Goal: Task Accomplishment & Management: Use online tool/utility

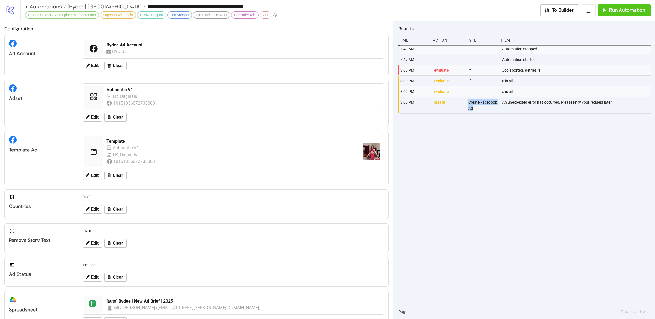
click at [465, 167] on div "7:49 AM Automation stopped 7:47 AM Automation started 3:00 PM evaluate If Job a…" at bounding box center [525, 174] width 252 height 260
click at [88, 6] on span "[Bydee] [GEOGRAPHIC_DATA]" at bounding box center [103, 6] width 75 height 7
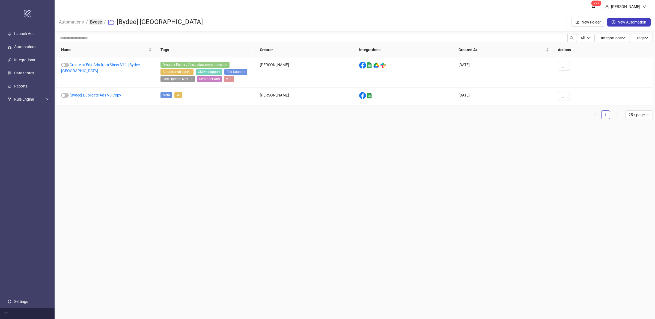
click at [98, 22] on link "Bydee" at bounding box center [96, 22] width 14 height 6
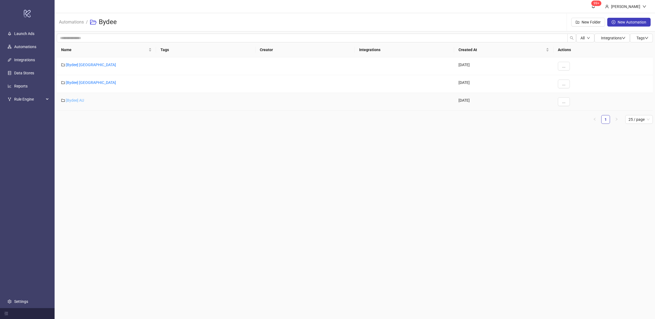
click at [81, 99] on link "[Bydee] AU" at bounding box center [75, 100] width 18 height 4
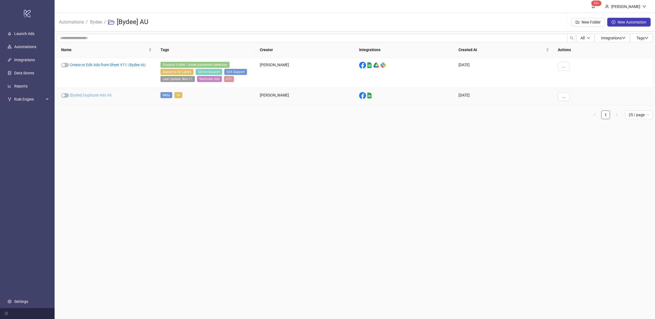
click at [105, 93] on link "[Bydee] Duplicate Ads V6" at bounding box center [91, 95] width 42 height 4
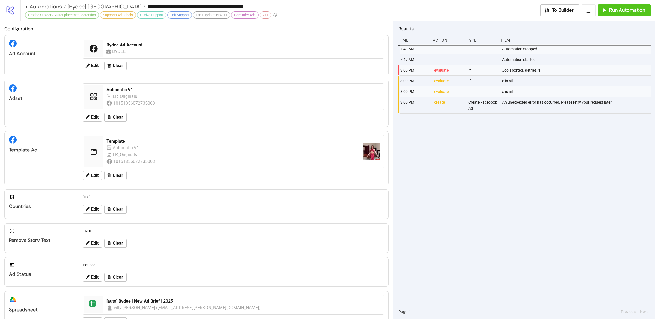
type input "**********"
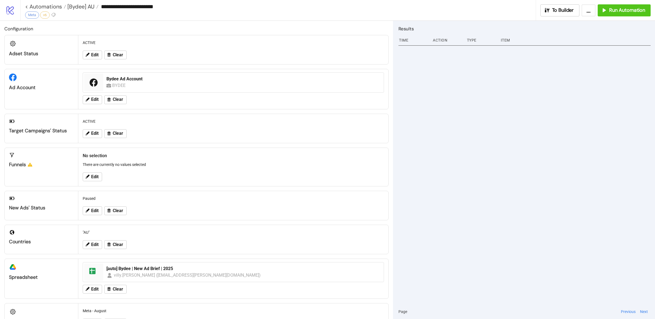
click at [509, 179] on div at bounding box center [525, 174] width 252 height 260
click at [612, 14] on button "Run Automation" at bounding box center [624, 10] width 53 height 12
click at [623, 13] on span "Run Automation" at bounding box center [627, 10] width 36 height 6
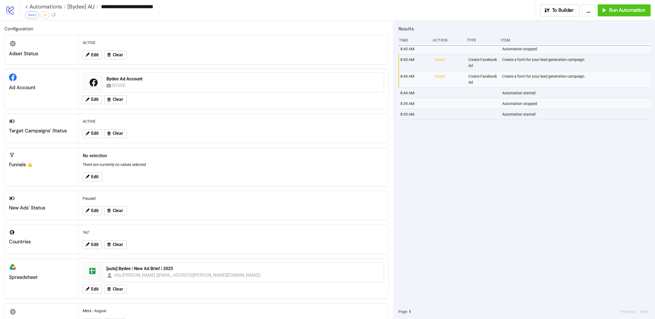
click at [546, 69] on div "Create a form for your lead generation campaign." at bounding box center [577, 62] width 150 height 16
click at [548, 70] on div "Create a form for your lead generation campaign." at bounding box center [577, 62] width 150 height 16
click at [562, 157] on div "8:45 AM Automation stopped 8:45 AM create Create Facebook Ad Create a form for …" at bounding box center [525, 174] width 252 height 260
click at [610, 8] on span "Run Automation" at bounding box center [627, 10] width 36 height 6
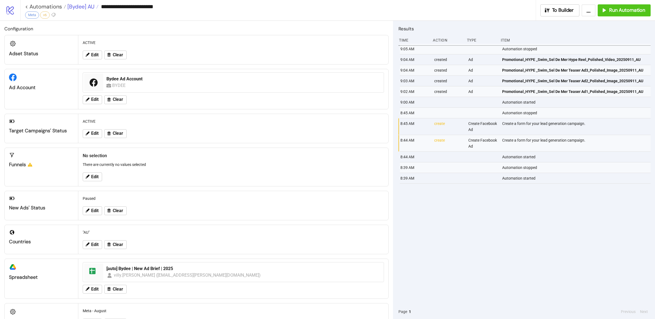
click at [73, 6] on span "[Bydee] AU" at bounding box center [80, 6] width 28 height 7
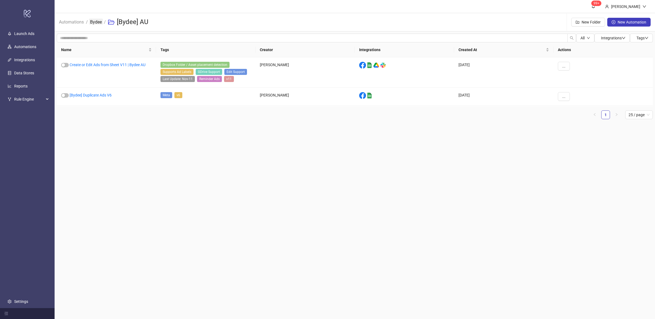
click at [97, 22] on link "Bydee" at bounding box center [96, 22] width 14 height 6
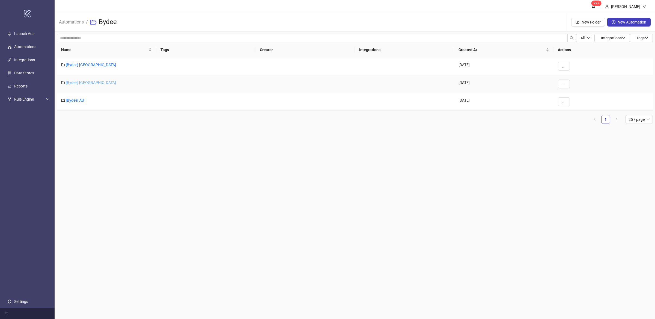
click at [79, 83] on link "[Bydee] [GEOGRAPHIC_DATA]" at bounding box center [91, 82] width 50 height 4
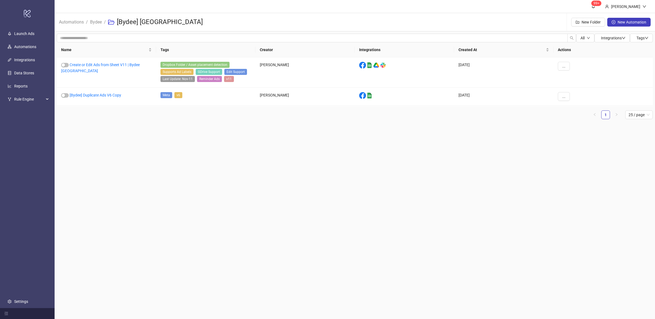
click at [130, 146] on main "99+ Villy Aparicio Automations / Bydee / [Bydee] UK New Folder New Automation A…" at bounding box center [355, 159] width 601 height 319
click at [115, 94] on link "[Bydee] Duplicate Ads V6 Copy" at bounding box center [96, 95] width 52 height 4
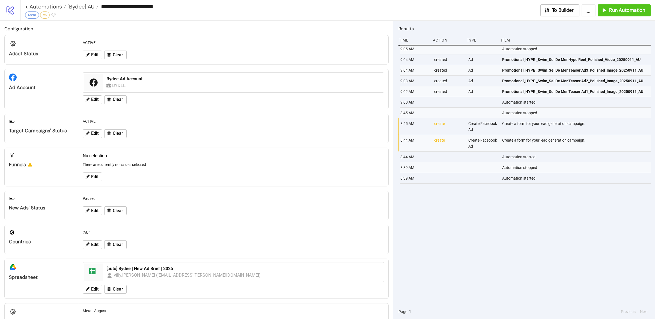
type input "**********"
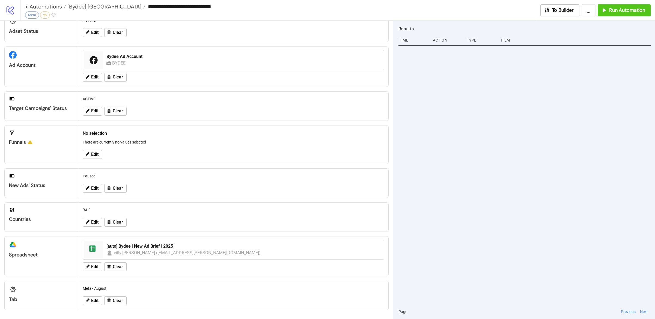
scroll to position [23, 0]
click at [465, 212] on div at bounding box center [525, 174] width 252 height 260
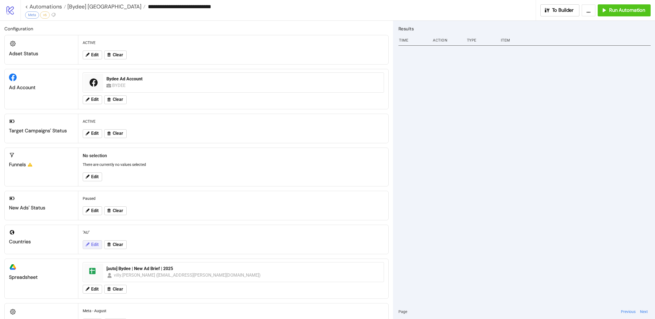
click at [94, 246] on span "Edit" at bounding box center [94, 244] width 7 height 5
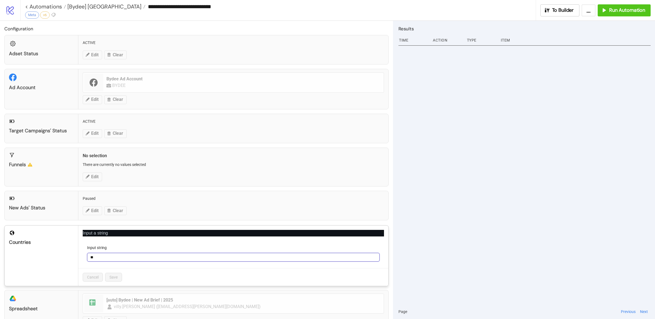
drag, startPoint x: 97, startPoint y: 256, endPoint x: 87, endPoint y: 256, distance: 10.4
click at [87, 256] on div "**" at bounding box center [233, 256] width 293 height 9
type input "**"
click at [114, 275] on span "Save" at bounding box center [113, 277] width 8 height 4
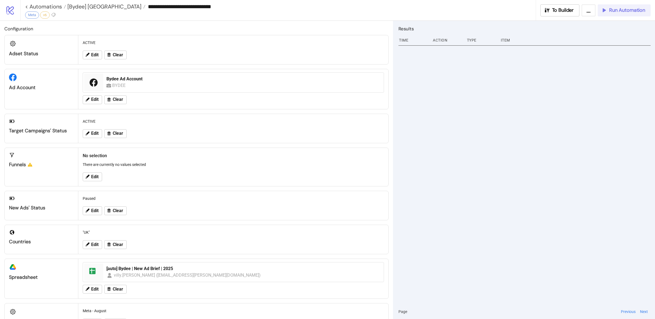
click at [624, 14] on button "Run Automation" at bounding box center [624, 10] width 53 height 12
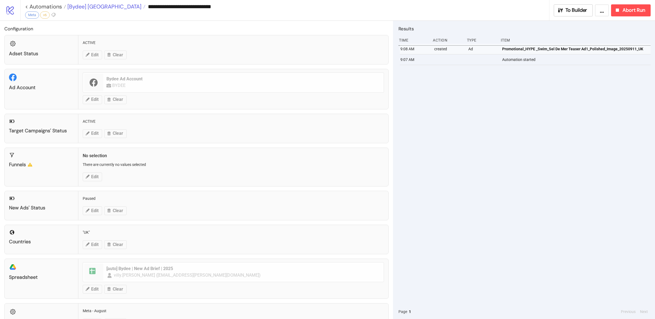
click at [78, 7] on span "[Bydee] [GEOGRAPHIC_DATA]" at bounding box center [103, 6] width 75 height 7
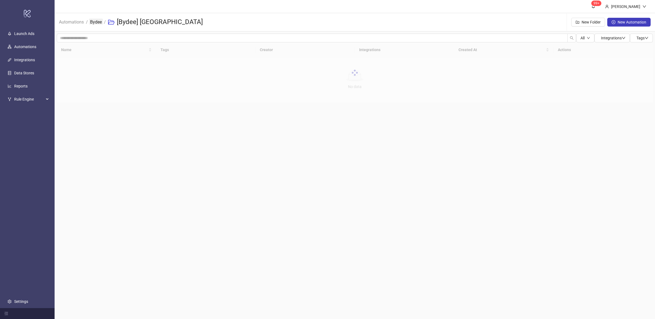
click at [96, 22] on link "Bydee" at bounding box center [96, 22] width 14 height 6
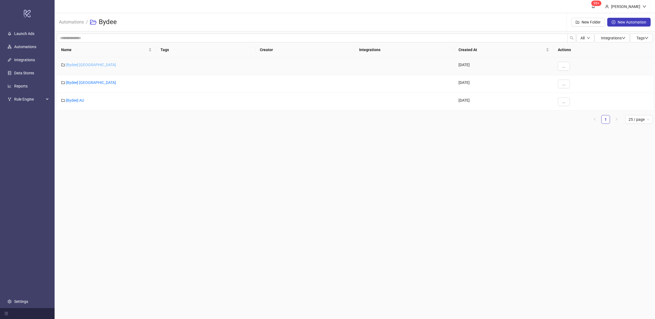
click at [76, 66] on link "[Bydee] [GEOGRAPHIC_DATA]" at bounding box center [91, 65] width 50 height 4
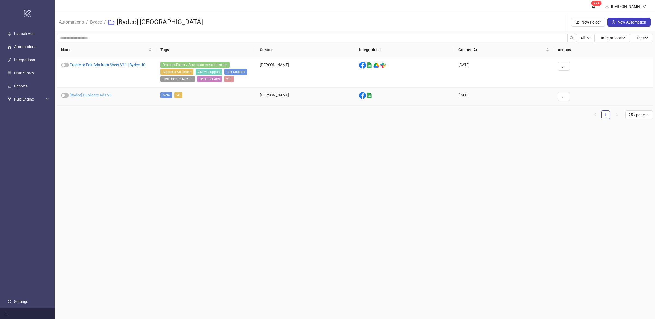
click at [102, 94] on link "[Bydee] Duplicate Ads V6" at bounding box center [91, 95] width 42 height 4
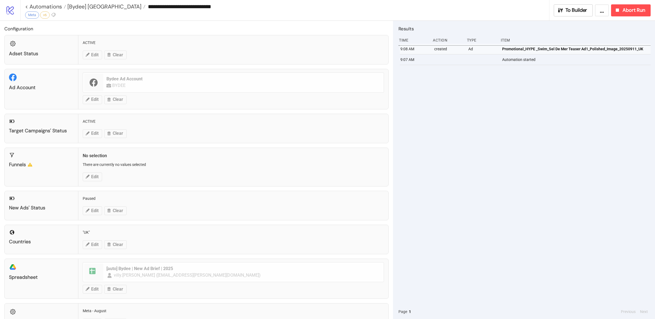
type input "**********"
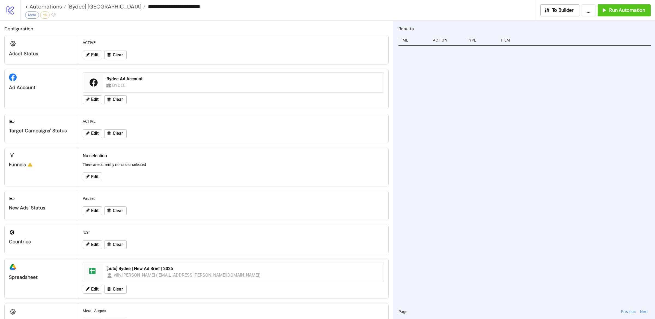
click at [503, 173] on div at bounding box center [525, 174] width 252 height 260
click at [621, 13] on span "Run Automation" at bounding box center [627, 10] width 36 height 6
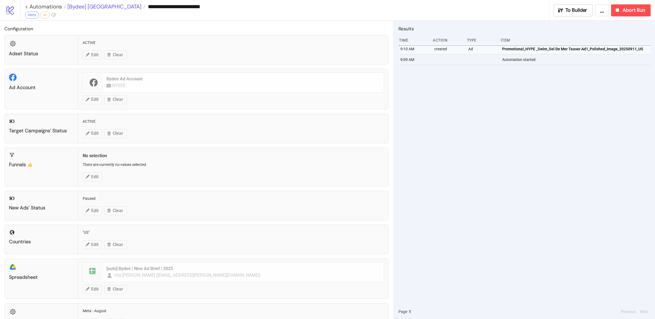
click at [81, 7] on span "[Bydee] [GEOGRAPHIC_DATA]" at bounding box center [103, 6] width 75 height 7
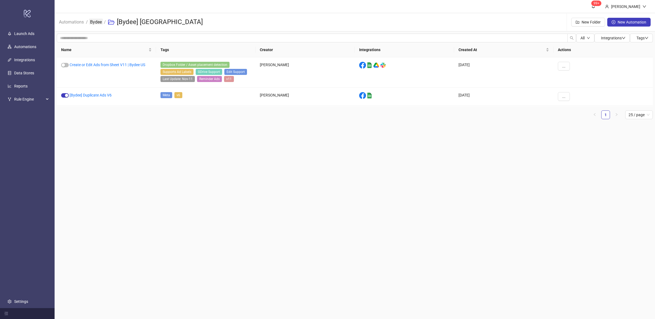
click at [96, 24] on link "Bydee" at bounding box center [96, 22] width 14 height 6
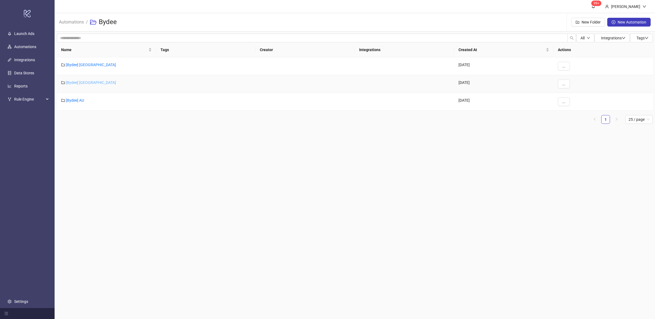
click at [78, 81] on link "[Bydee] [GEOGRAPHIC_DATA]" at bounding box center [91, 82] width 50 height 4
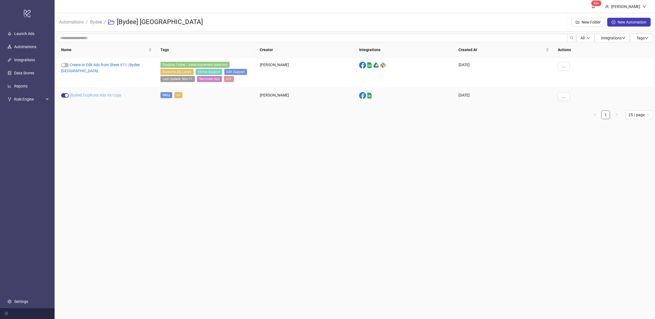
click at [100, 97] on link "[Bydee] Duplicate Ads V6 Copy" at bounding box center [96, 95] width 52 height 4
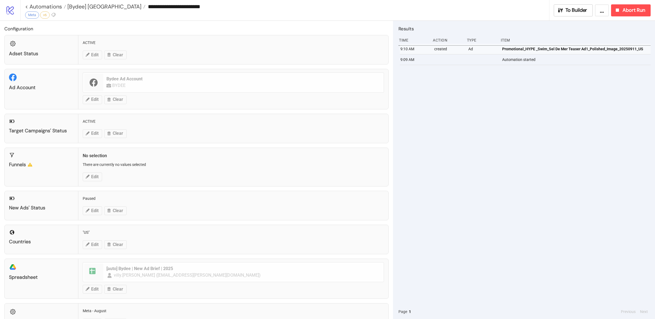
type input "**********"
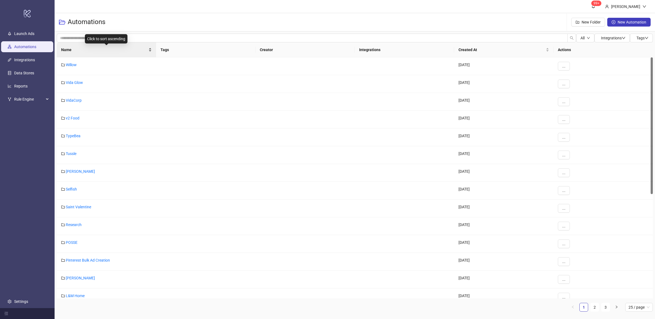
click at [149, 53] on div "Name" at bounding box center [106, 50] width 91 height 6
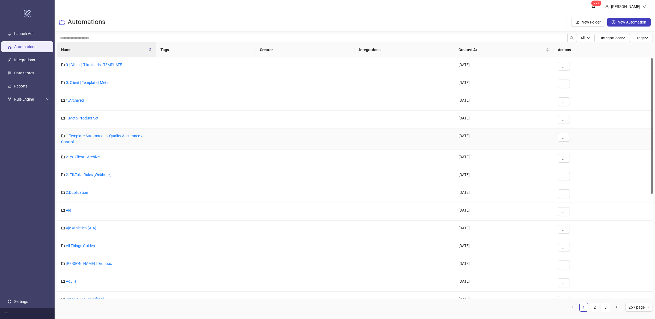
scroll to position [206, 0]
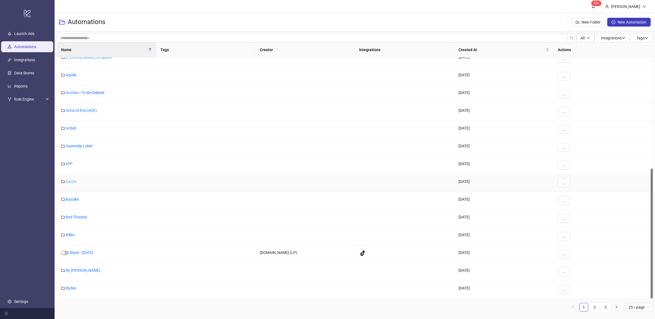
click at [69, 183] on link "Banbe" at bounding box center [71, 181] width 11 height 4
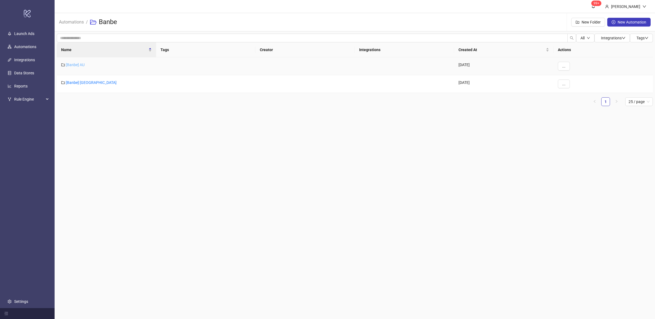
click at [77, 64] on link "[Banbe] AU" at bounding box center [75, 65] width 19 height 4
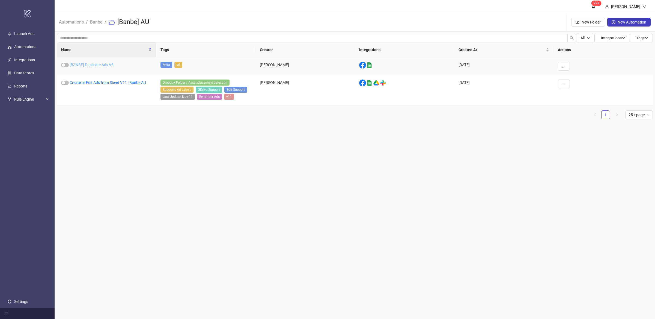
click at [100, 64] on link "[BANBE] Duplicate Ads V6" at bounding box center [92, 65] width 44 height 4
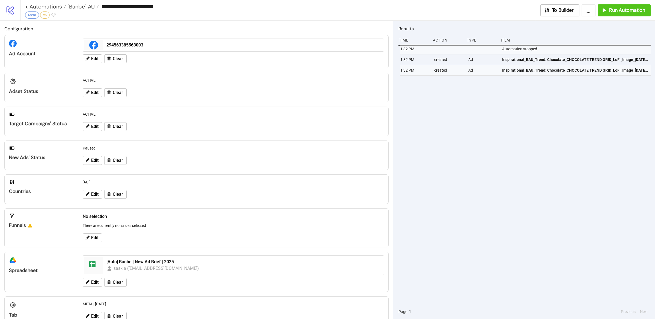
click at [488, 147] on div "1:32 PM Automation stopped 1:32 PM created Ad Inspirational_BAU_Trend: Chocolat…" at bounding box center [525, 174] width 252 height 260
click at [624, 11] on span "Run Automation" at bounding box center [627, 10] width 36 height 6
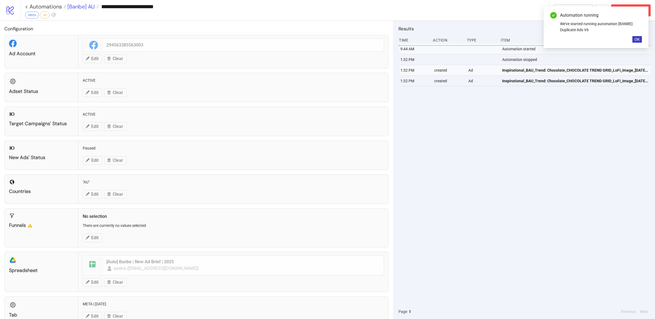
click at [83, 6] on span "[Banbe] AU" at bounding box center [80, 6] width 29 height 7
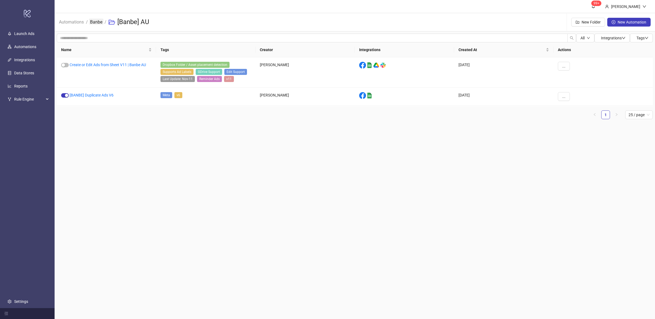
click at [95, 22] on link "Banbe" at bounding box center [96, 22] width 14 height 6
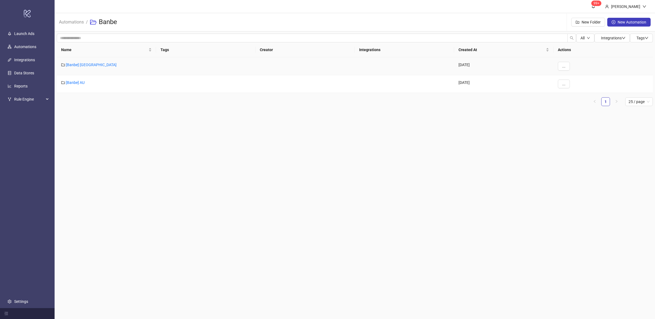
click at [85, 63] on div "[Banbe] US" at bounding box center [106, 66] width 99 height 18
click at [82, 64] on link "[Banbe] US" at bounding box center [91, 65] width 51 height 4
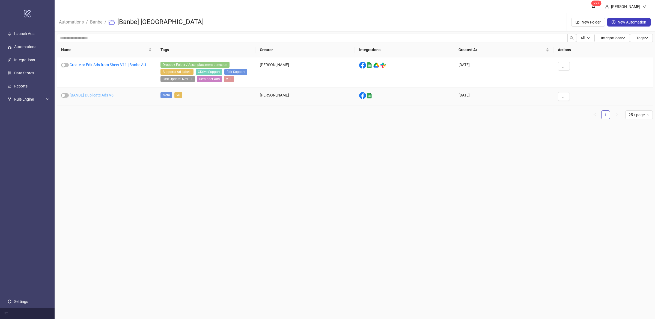
click at [106, 95] on link "[BANBE] Duplicate Ads V6" at bounding box center [92, 95] width 44 height 4
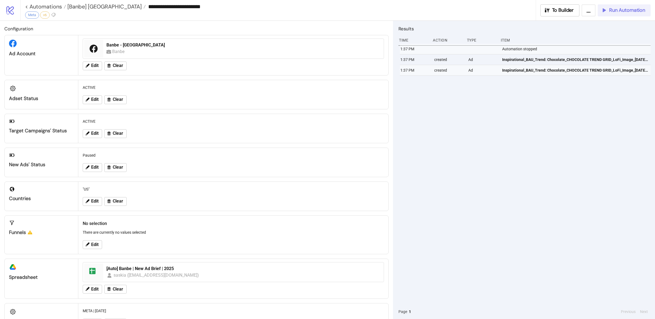
click at [625, 10] on span "Run Automation" at bounding box center [627, 10] width 36 height 6
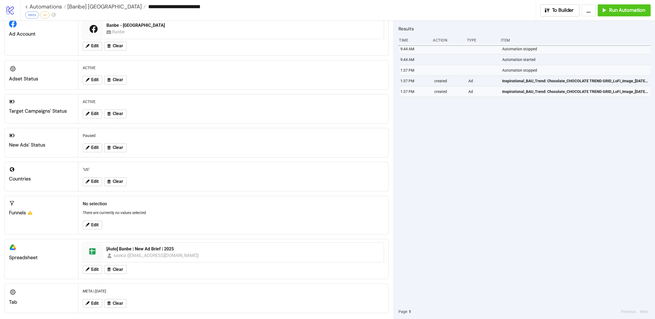
scroll to position [23, 0]
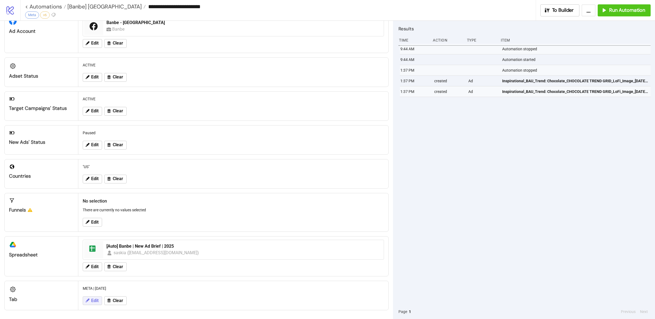
click at [97, 301] on span "Edit" at bounding box center [94, 300] width 7 height 5
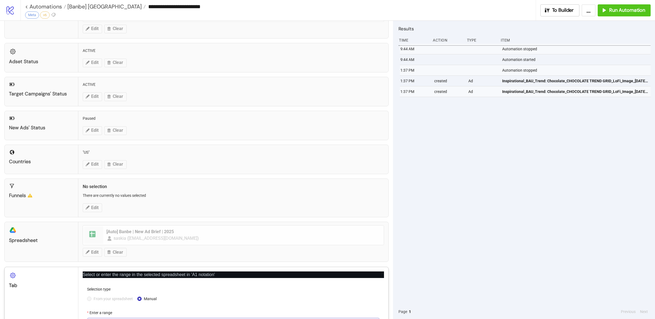
scroll to position [79, 0]
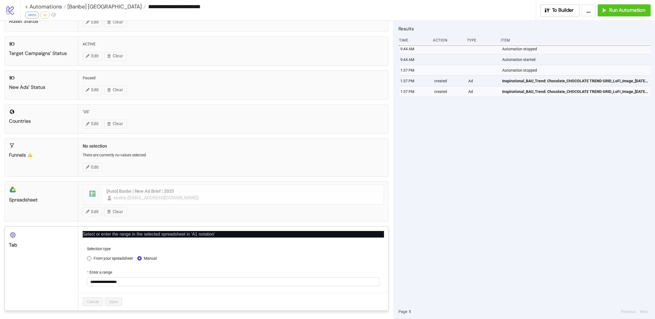
click at [106, 260] on span "From your spreadsheet" at bounding box center [113, 258] width 44 height 6
click at [117, 285] on span "META | AUGUST 2025" at bounding box center [233, 281] width 286 height 8
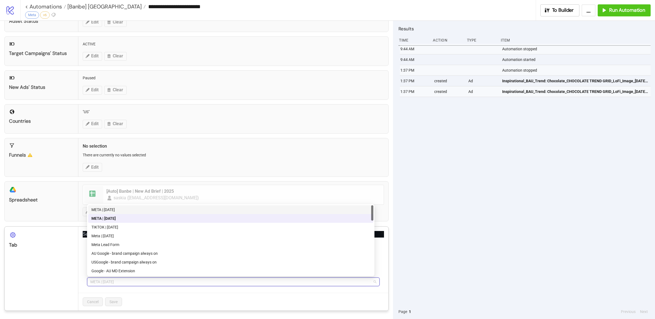
click at [121, 209] on div "META | SEPT 2025" at bounding box center [230, 209] width 279 height 6
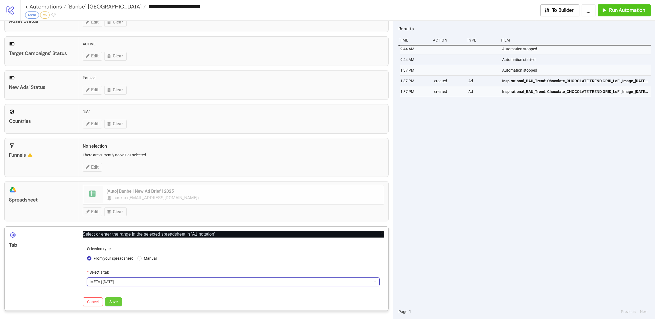
click at [111, 300] on span "Save" at bounding box center [113, 301] width 8 height 4
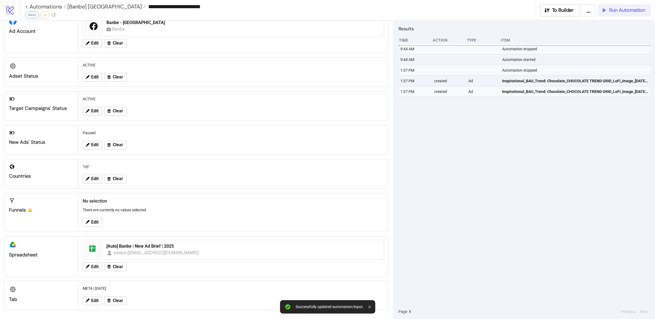
click at [626, 12] on span "Run Automation" at bounding box center [627, 10] width 36 height 6
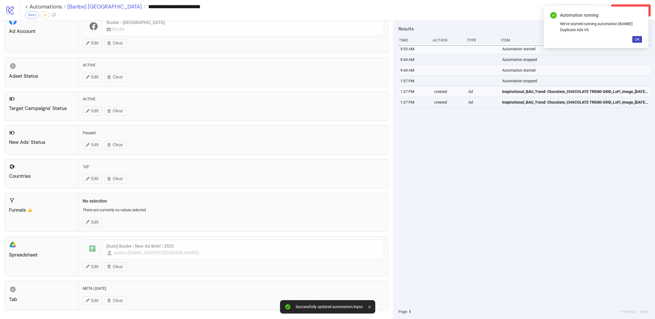
click at [82, 5] on span "[Banbe] US" at bounding box center [104, 6] width 76 height 7
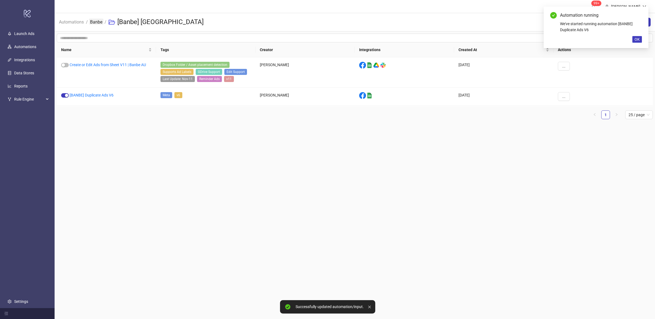
click at [95, 23] on link "Banbe" at bounding box center [96, 22] width 14 height 6
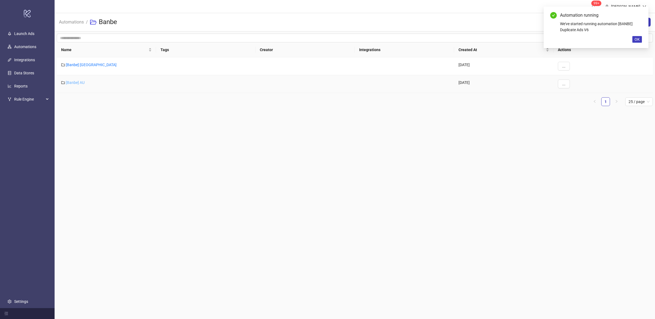
click at [81, 83] on link "[Banbe] AU" at bounding box center [75, 82] width 19 height 4
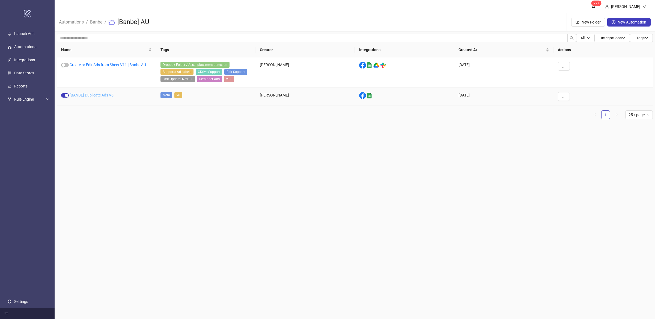
click at [95, 97] on link "[BANBE] Duplicate Ads V6" at bounding box center [92, 95] width 44 height 4
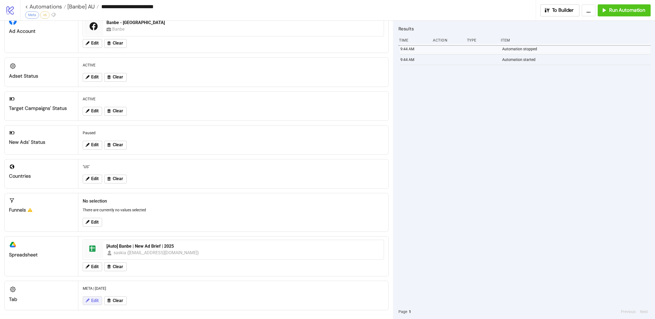
scroll to position [17, 0]
click at [96, 301] on span "Edit" at bounding box center [94, 300] width 7 height 5
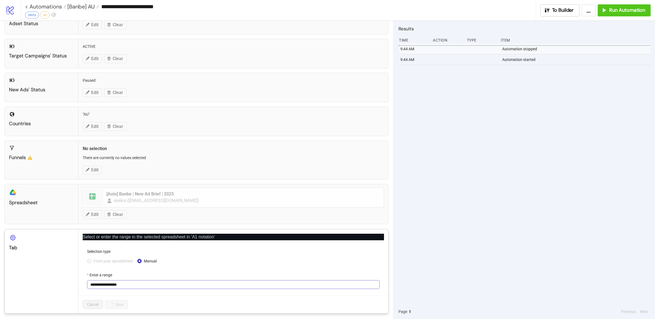
scroll to position [72, 0]
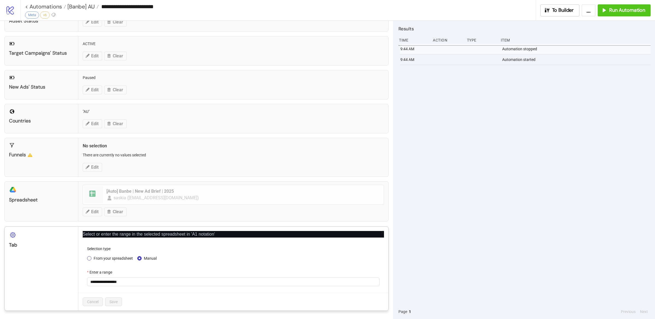
click at [92, 259] on span "From your spreadsheet" at bounding box center [113, 258] width 44 height 6
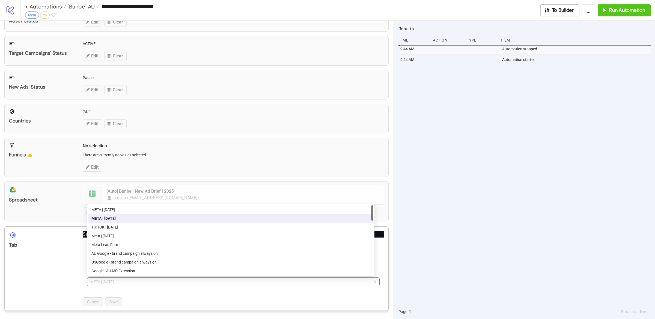
click at [130, 281] on span "META | AUGUST 2025" at bounding box center [233, 281] width 286 height 8
click at [131, 210] on div "META | SEPT 2025" at bounding box center [230, 209] width 279 height 6
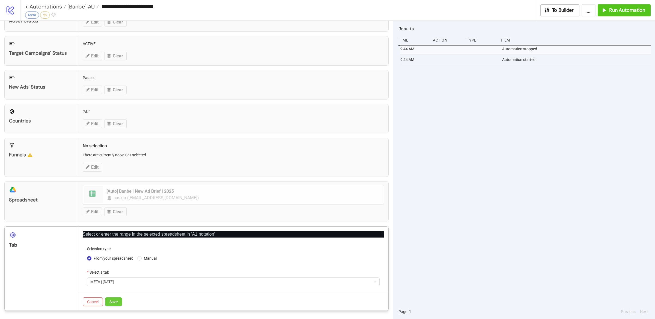
click at [117, 303] on span "Save" at bounding box center [113, 301] width 8 height 4
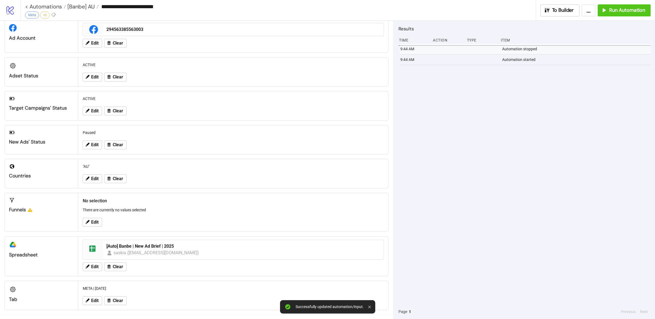
scroll to position [17, 0]
click at [494, 220] on div "9:44 AM Automation stopped 9:44 AM Automation started" at bounding box center [525, 174] width 252 height 260
click at [629, 13] on span "Run Automation" at bounding box center [627, 10] width 36 height 6
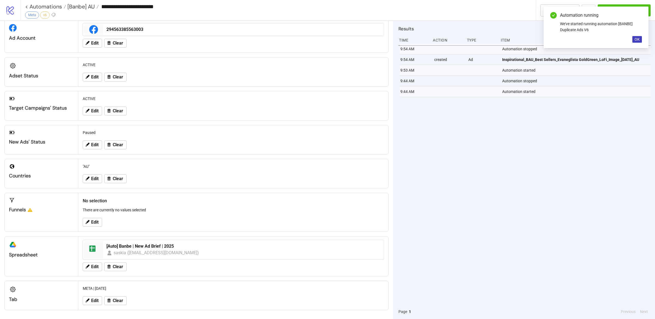
scroll to position [13, 0]
